Goal: Task Accomplishment & Management: Manage account settings

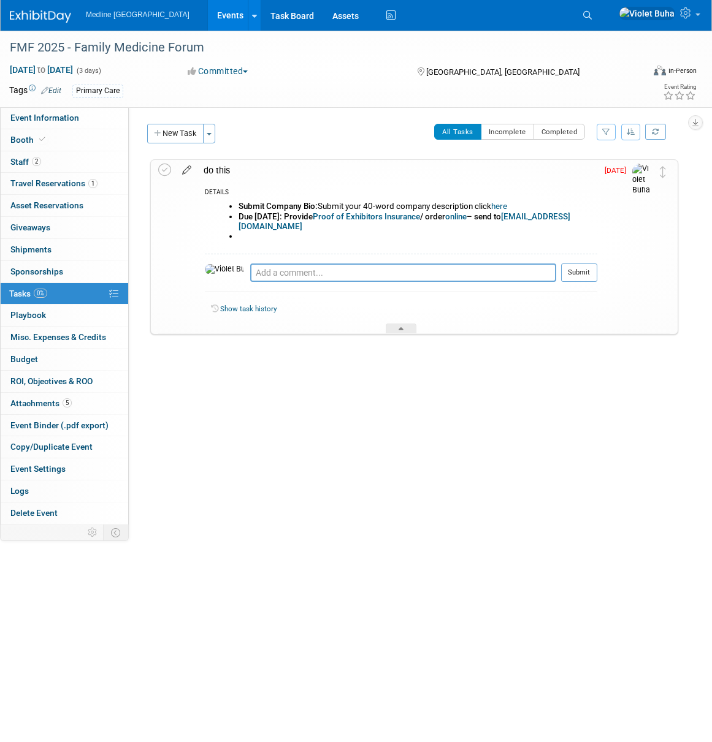
click at [186, 168] on icon at bounding box center [186, 167] width 21 height 15
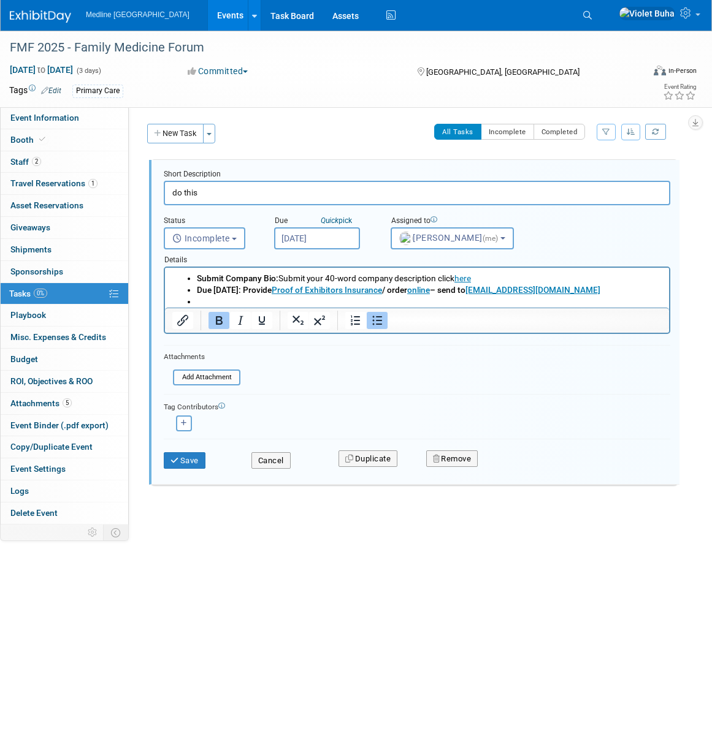
click at [515, 291] on b "fmfexhibits@cfpc.ca" at bounding box center [532, 290] width 135 height 10
click at [571, 283] on icon "Link" at bounding box center [578, 284] width 15 height 15
drag, startPoint x: 571, startPoint y: 289, endPoint x: 669, endPoint y: 555, distance: 283.6
click at [505, 291] on li "Due October 1: Provide Proof of Exhibitors Insurance / order online – send to f…" at bounding box center [429, 290] width 465 height 12
click at [506, 284] on input "mailto:fmfexhibits@cfpc.ca" at bounding box center [503, 284] width 134 height 23
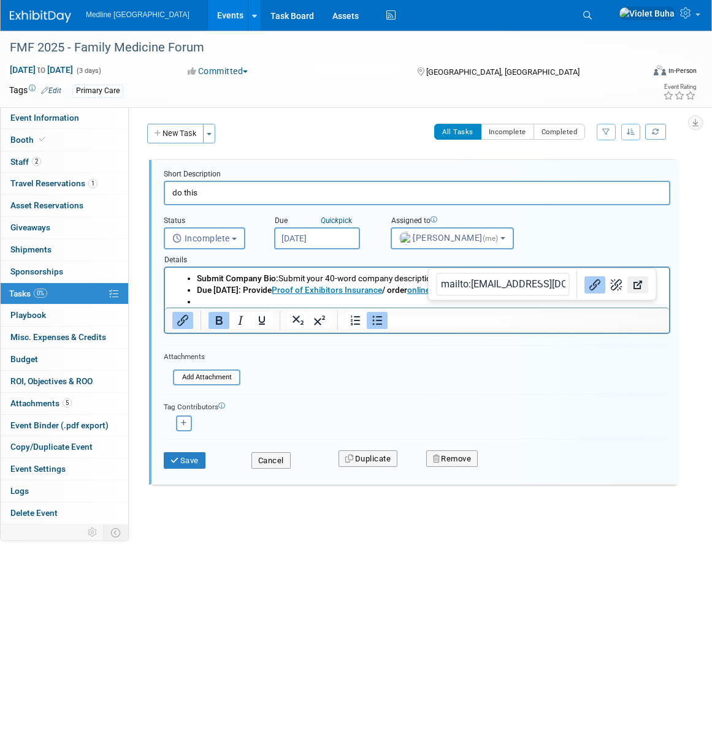
click at [630, 284] on icon "Open link" at bounding box center [637, 284] width 15 height 15
click at [579, 294] on li "Due October 1: Provide Proof of Exhibitors Insurance / order online – send to f…" at bounding box center [429, 290] width 465 height 12
click at [69, 141] on link "Booth" at bounding box center [65, 139] width 128 height 21
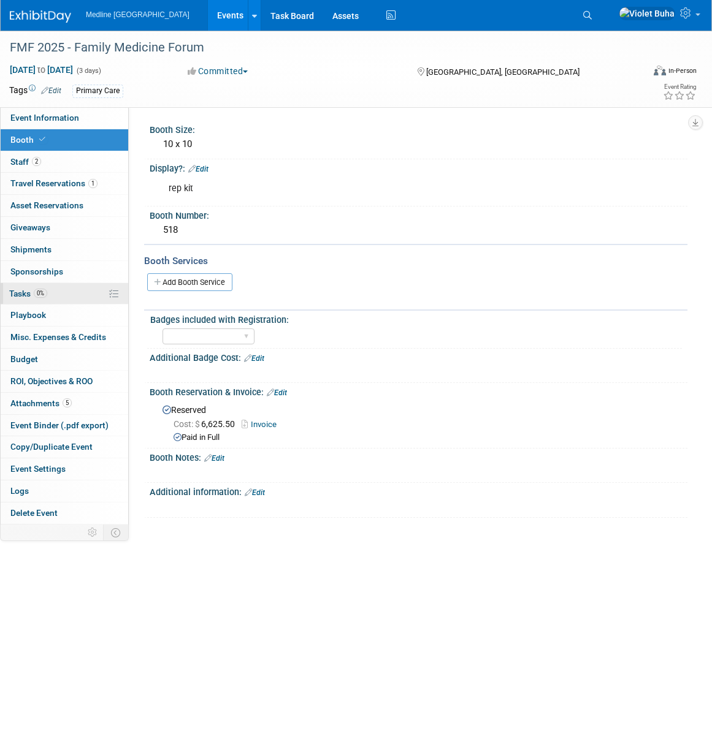
click at [31, 296] on span "Tasks 0%" at bounding box center [28, 294] width 38 height 10
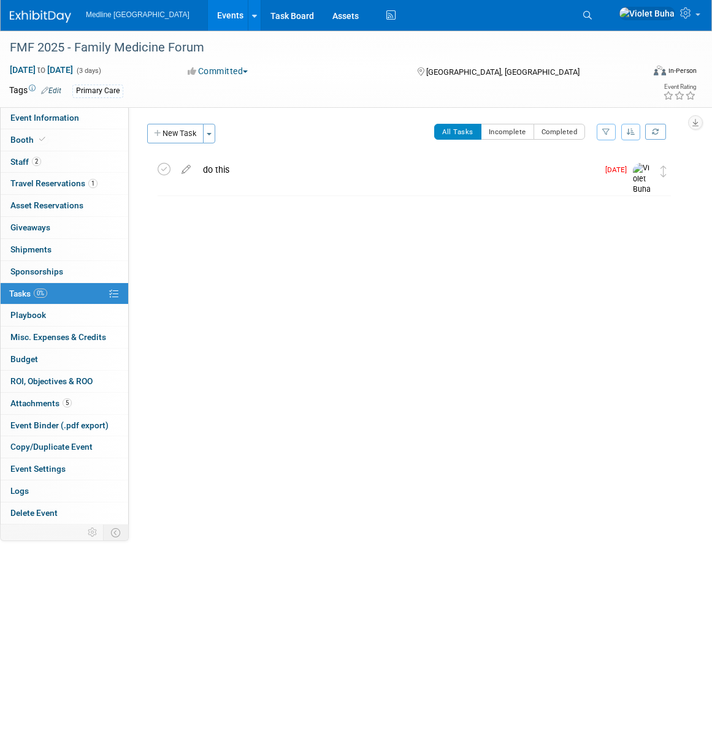
click at [24, 296] on span "Tasks 0%" at bounding box center [28, 294] width 38 height 10
click at [186, 170] on icon at bounding box center [185, 166] width 21 height 15
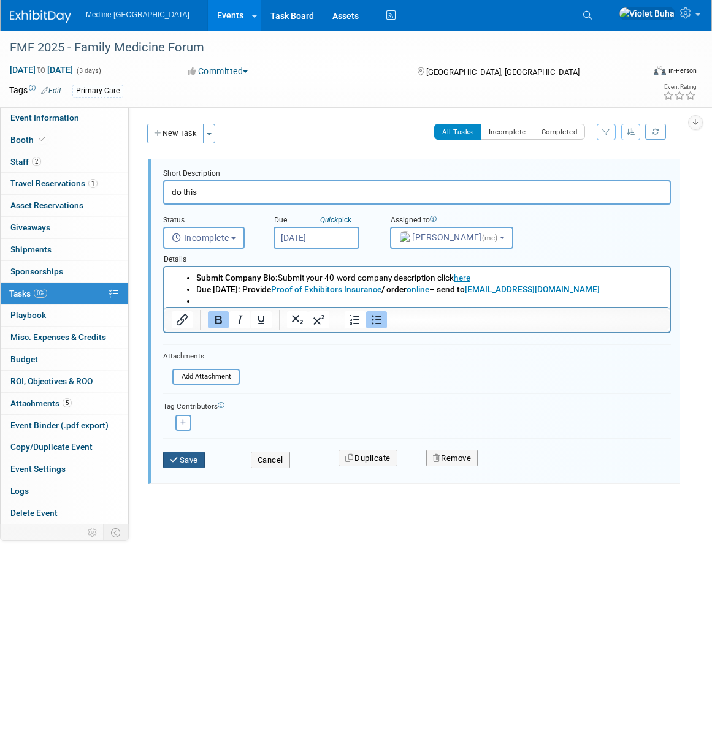
click at [187, 465] on button "Save" at bounding box center [184, 460] width 42 height 17
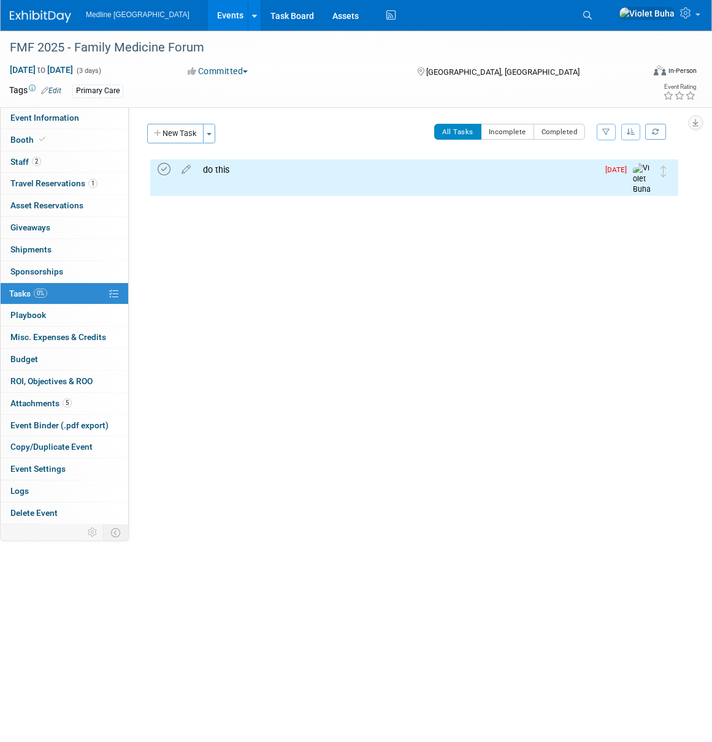
click at [168, 170] on icon at bounding box center [164, 169] width 13 height 13
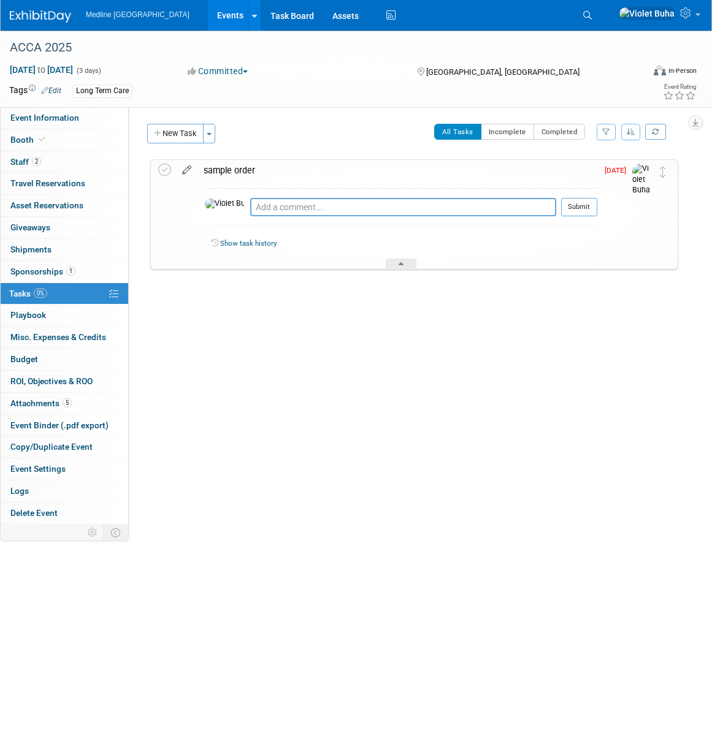
click at [189, 170] on icon at bounding box center [186, 167] width 21 height 15
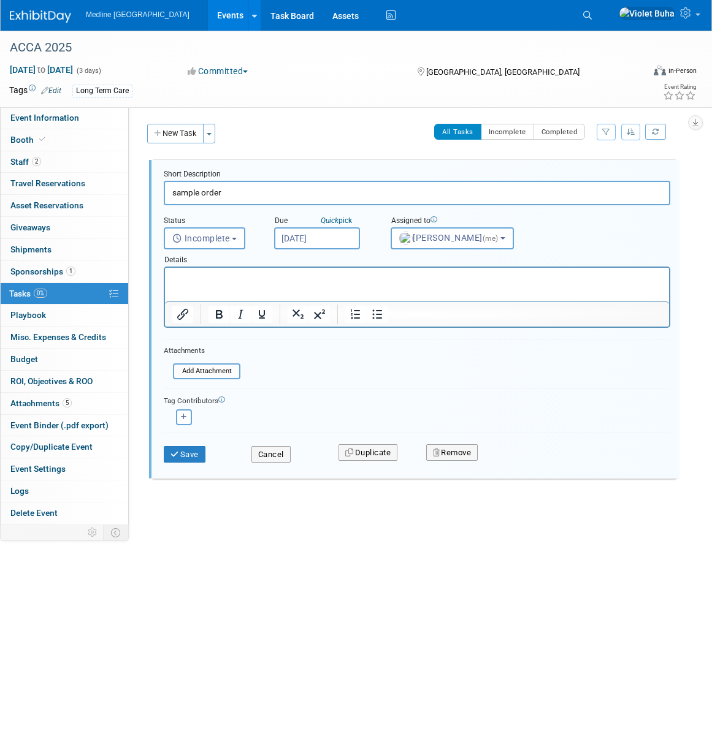
click at [332, 237] on input "Sep 19, 2025" at bounding box center [317, 238] width 86 height 22
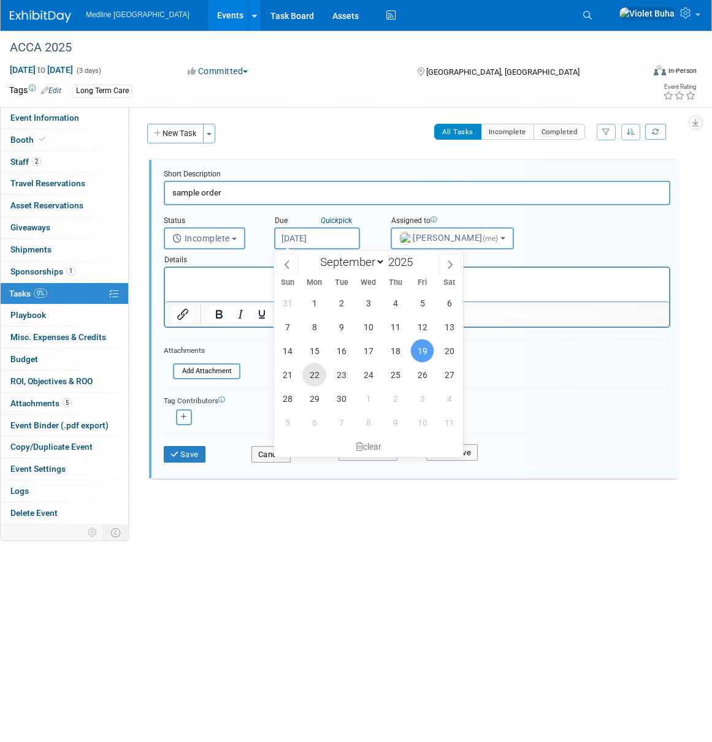
click at [316, 371] on span "22" at bounding box center [314, 375] width 24 height 24
type input "Sep 22, 2025"
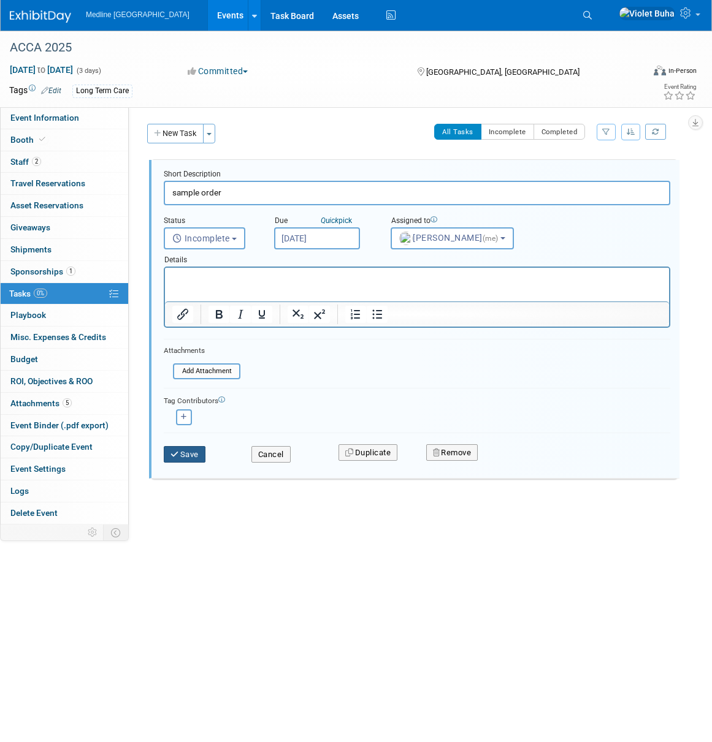
click at [183, 452] on button "Save" at bounding box center [185, 454] width 42 height 17
